Goal: Obtain resource: Download file/media

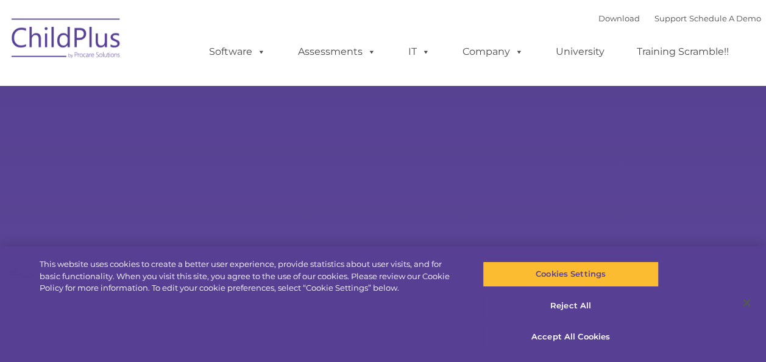
select select "MEDIUM"
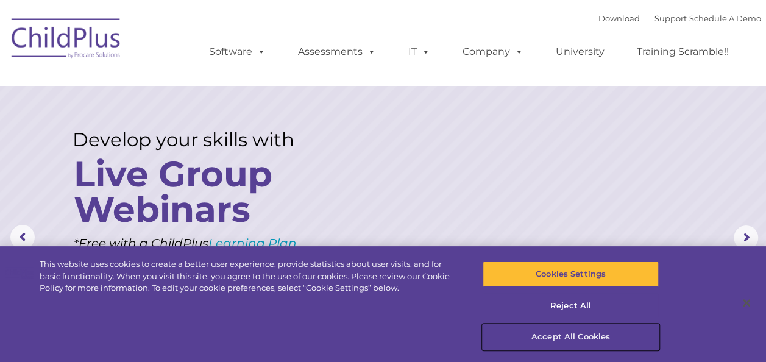
click at [578, 335] on button "Accept All Cookies" at bounding box center [571, 337] width 176 height 26
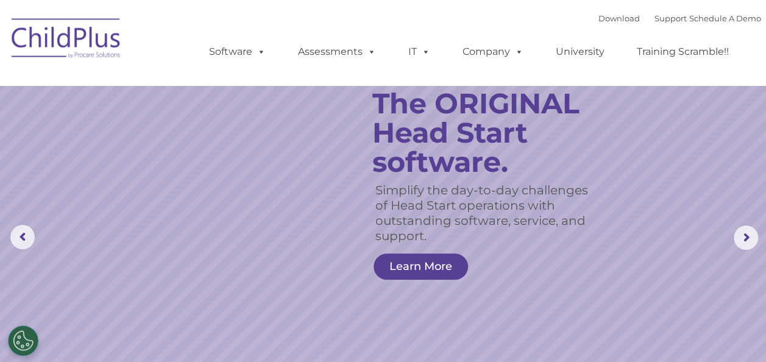
click at [72, 32] on img at bounding box center [66, 40] width 122 height 61
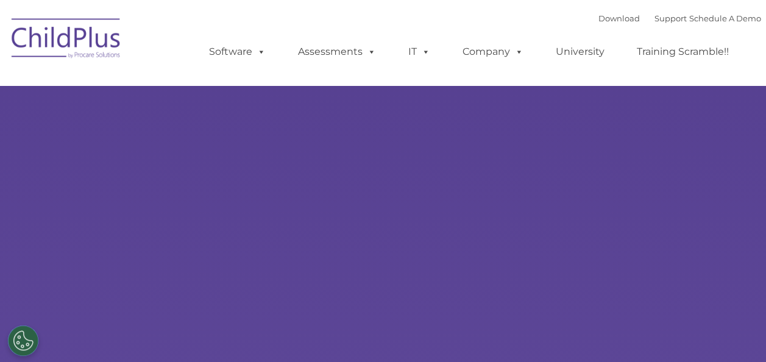
type input ""
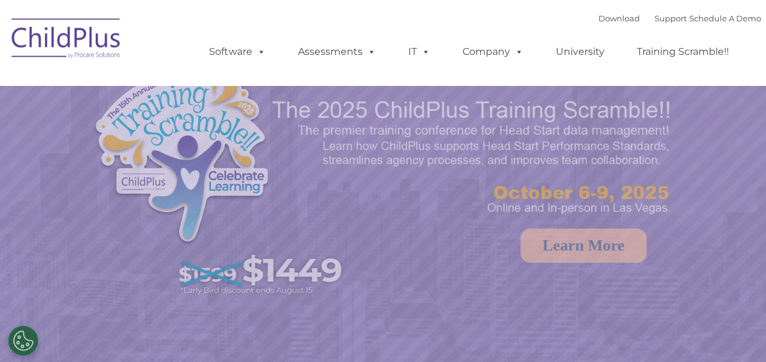
select select "MEDIUM"
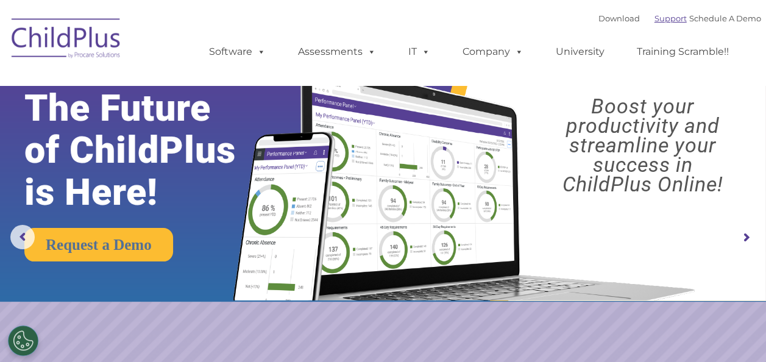
click at [654, 17] on link "Support" at bounding box center [670, 18] width 32 height 10
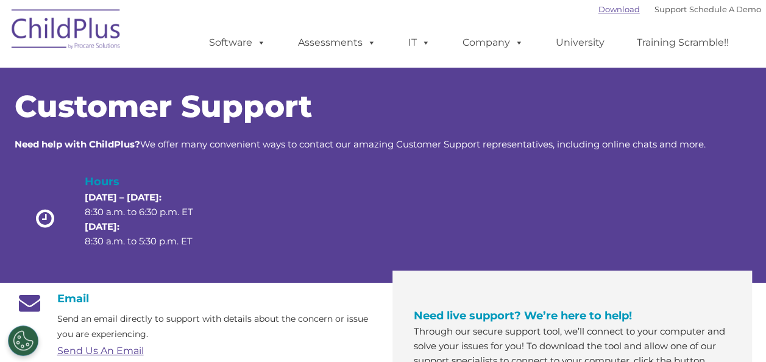
click at [603, 13] on link "Download" at bounding box center [618, 9] width 41 height 10
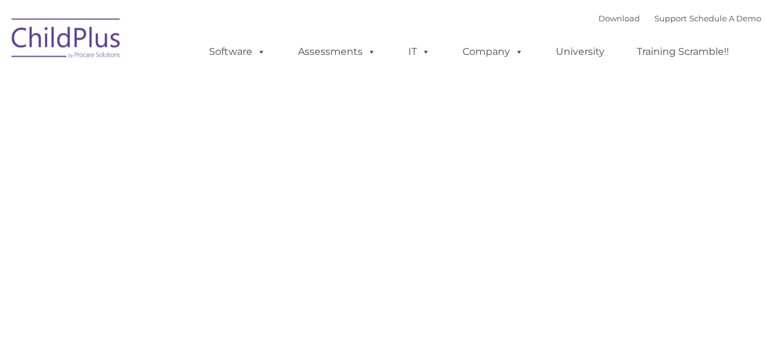
type input ""
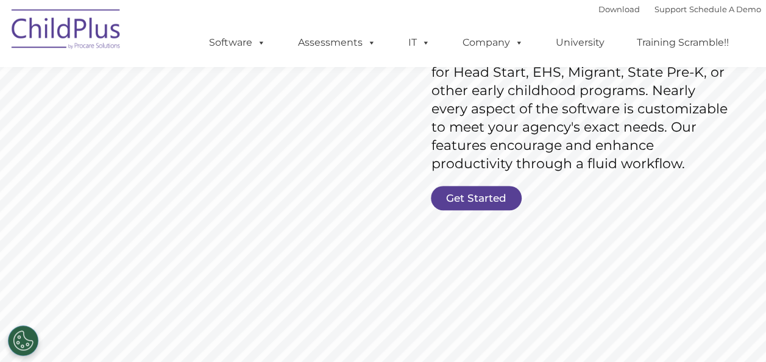
scroll to position [231, 0]
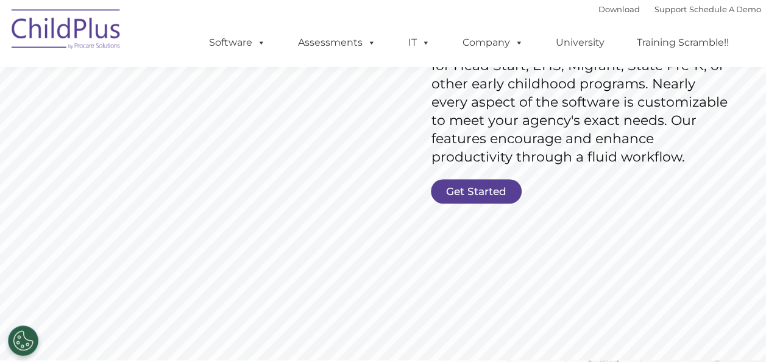
click at [448, 201] on link "Get Started" at bounding box center [476, 191] width 91 height 24
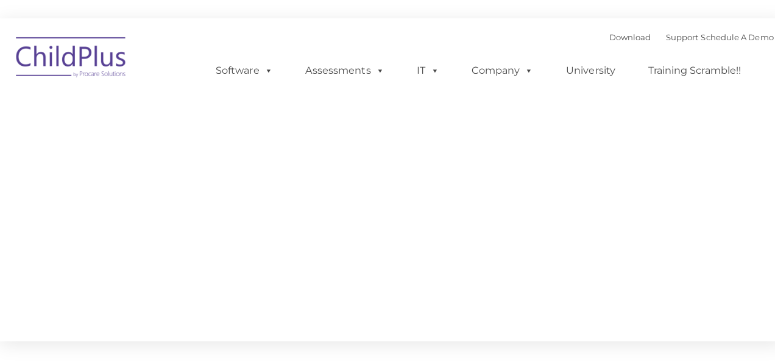
type input ""
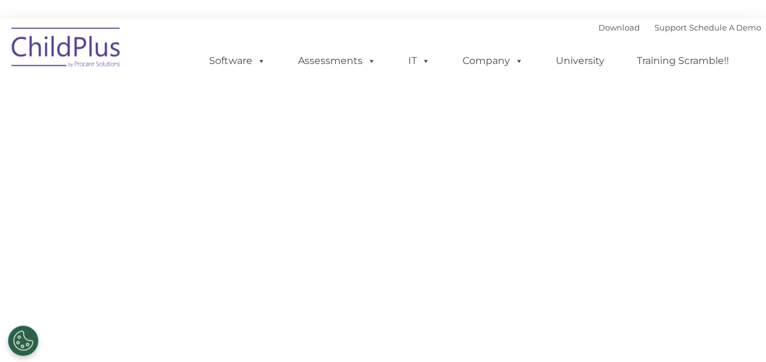
select select "MEDIUM"
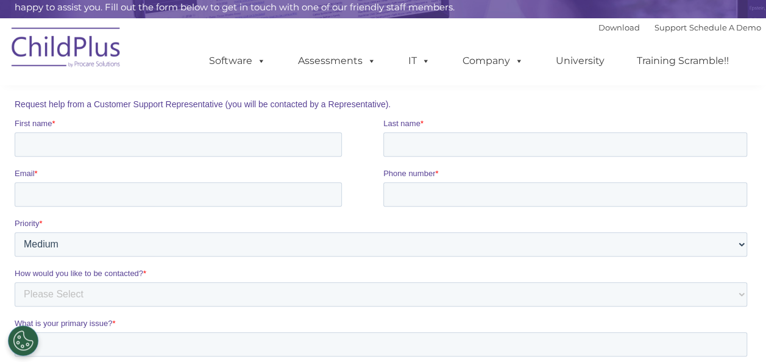
scroll to position [180, 0]
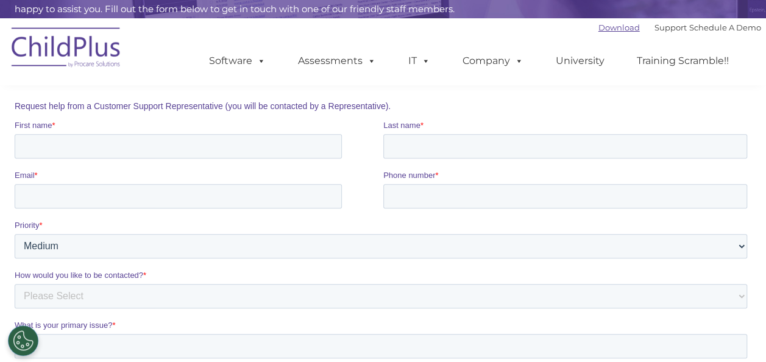
click at [598, 32] on link "Download" at bounding box center [618, 28] width 41 height 10
